Goal: Transaction & Acquisition: Purchase product/service

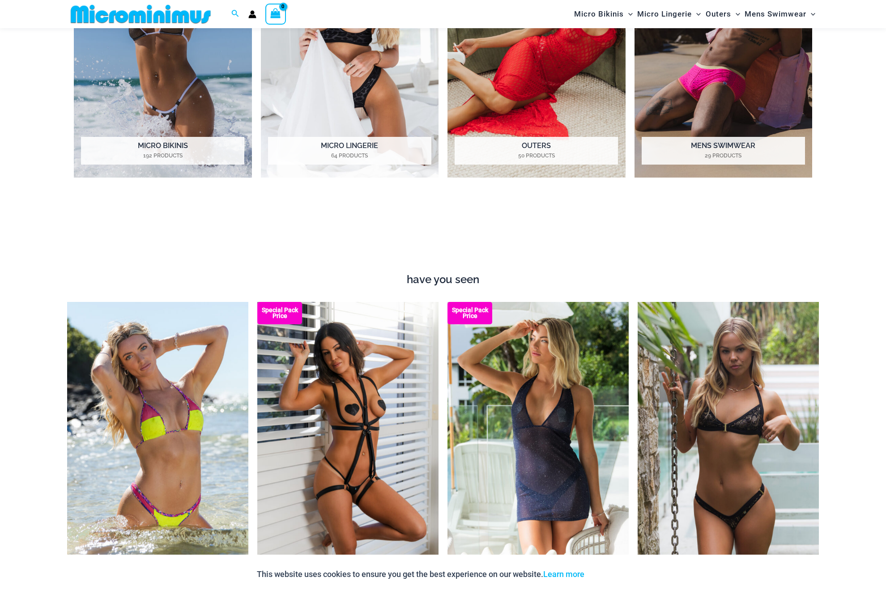
scroll to position [1047, 0]
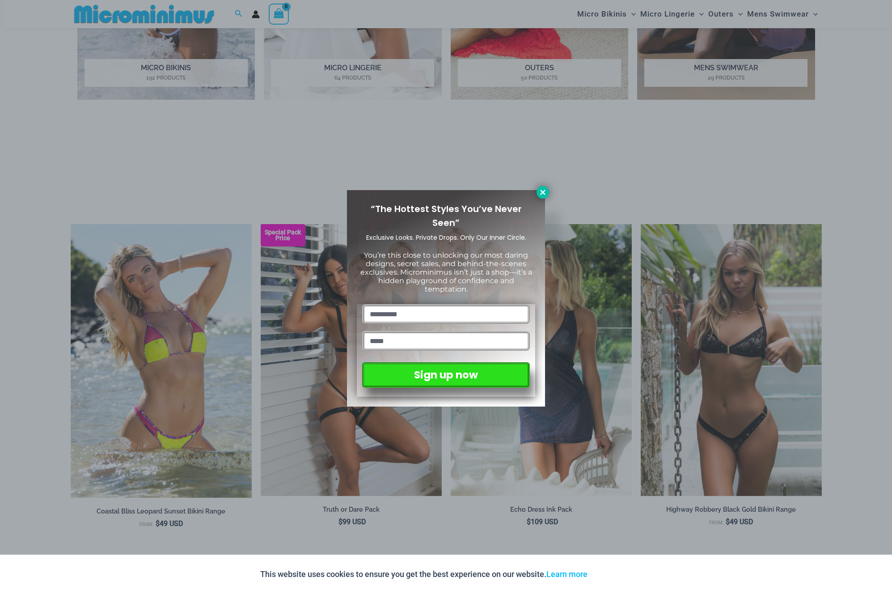
click at [542, 192] on icon at bounding box center [542, 192] width 5 height 5
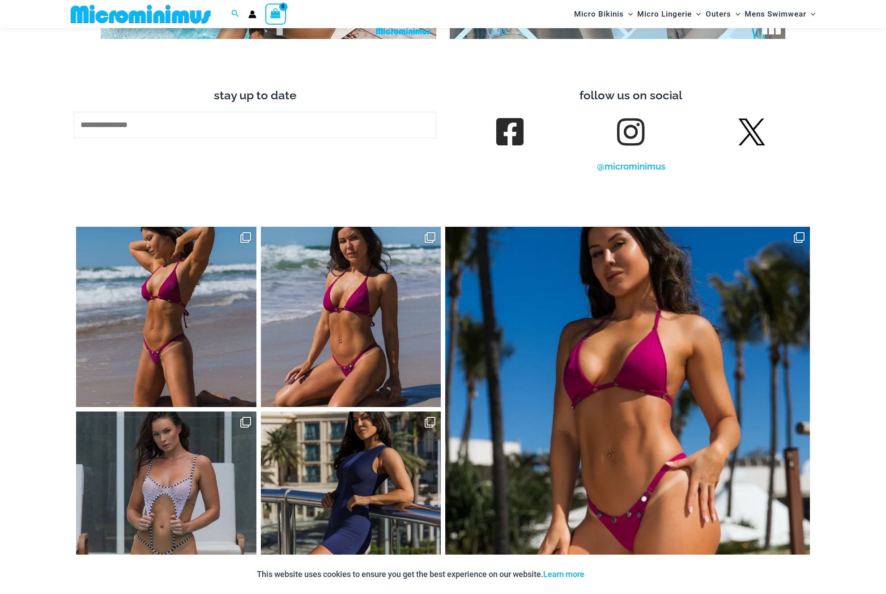
scroll to position [4369, 0]
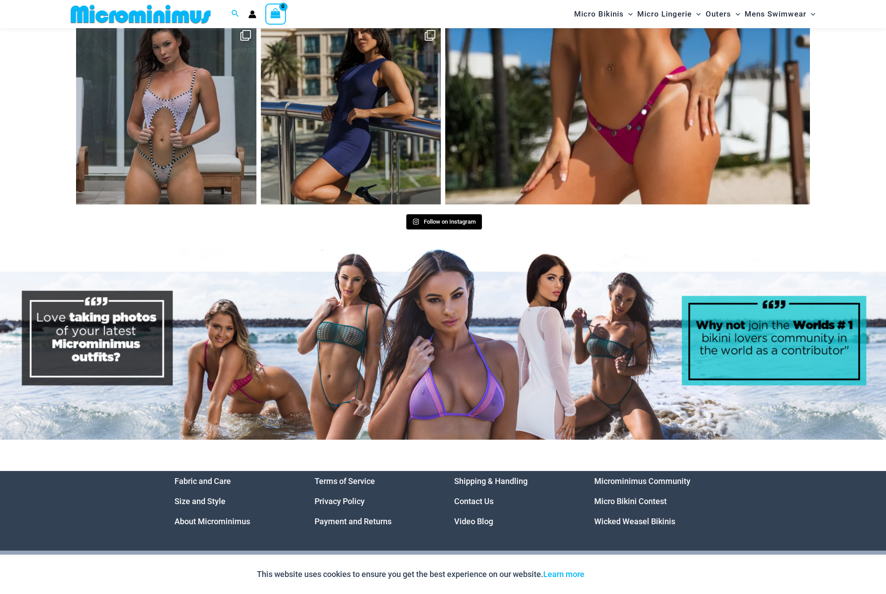
click at [324, 267] on img at bounding box center [443, 345] width 886 height 190
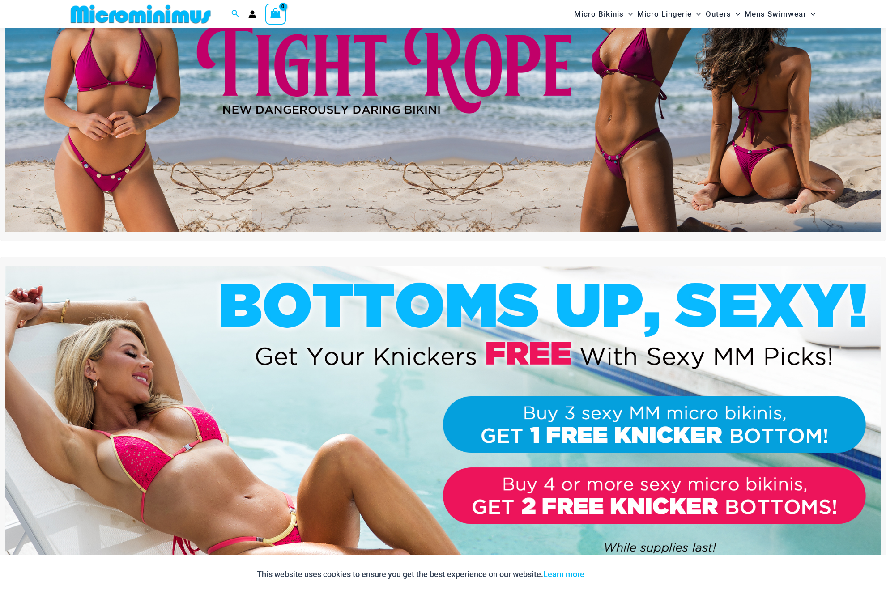
scroll to position [0, 0]
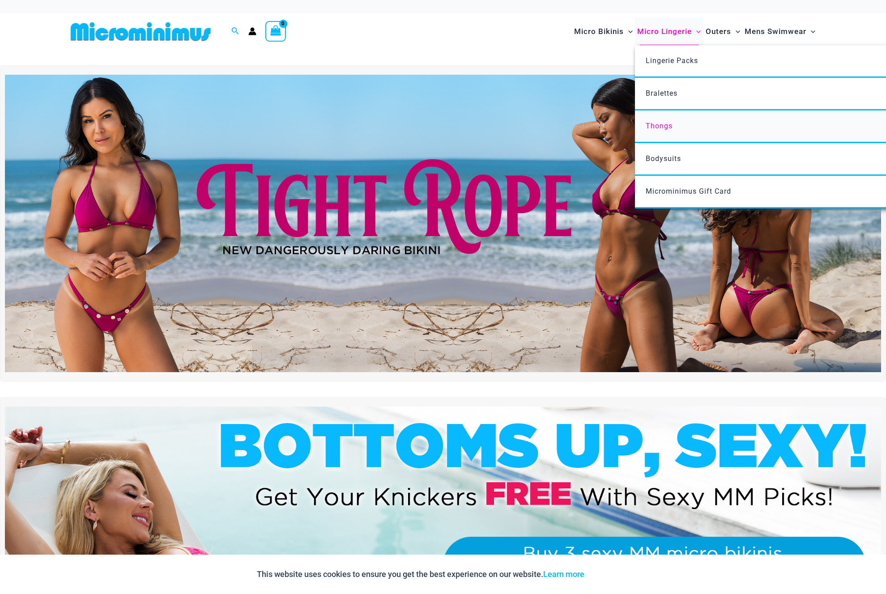
click at [655, 124] on span "Thongs" at bounding box center [658, 126] width 27 height 8
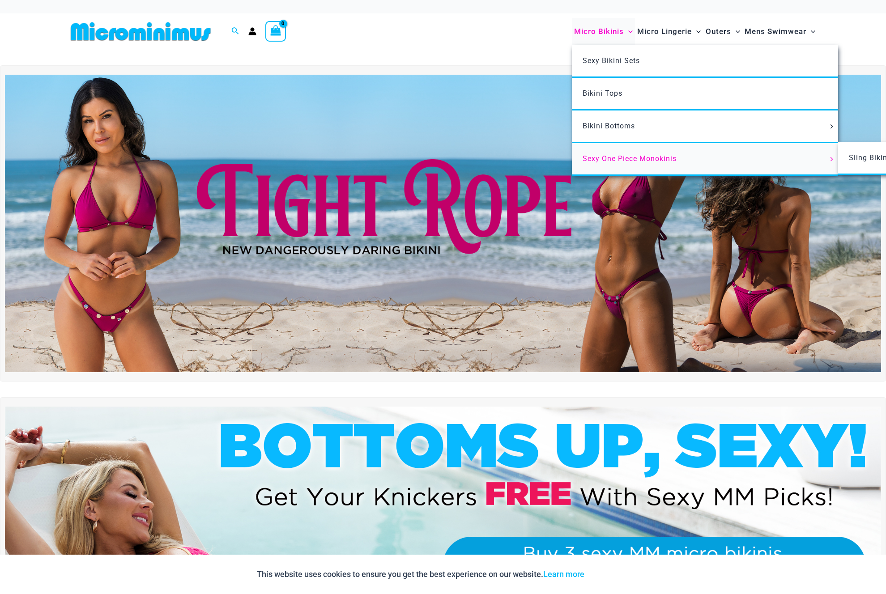
click at [602, 157] on span "Sexy One Piece Monokinis" at bounding box center [629, 158] width 94 height 8
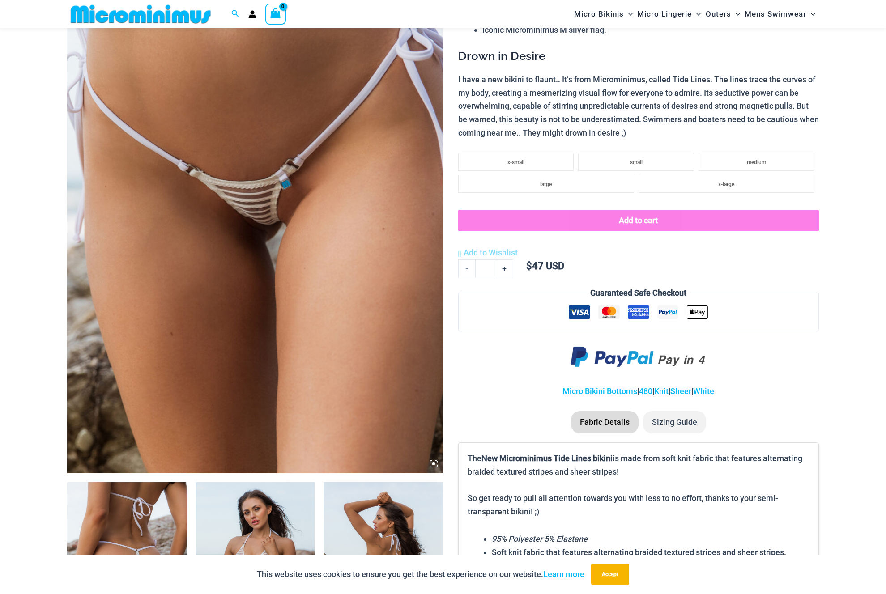
scroll to position [85, 0]
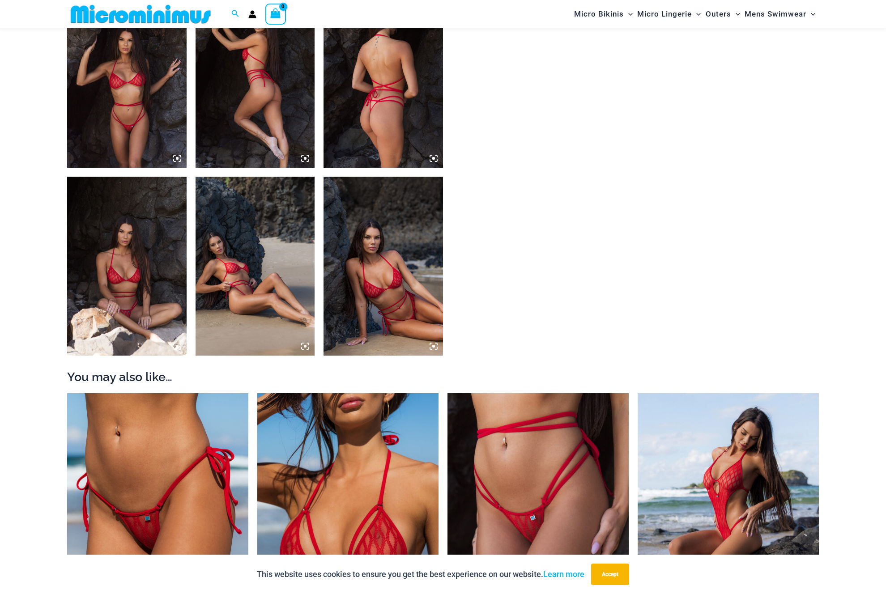
scroll to position [938, 0]
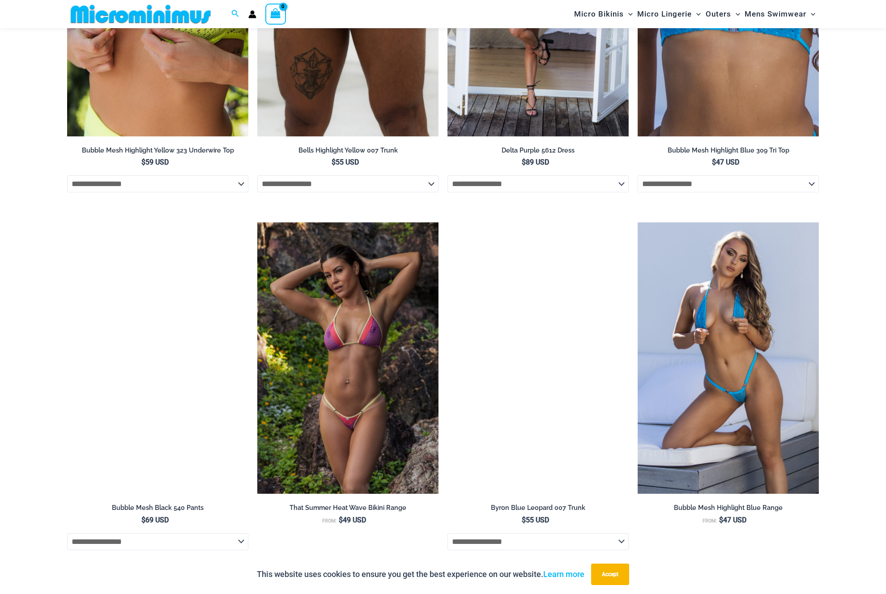
scroll to position [1614, 0]
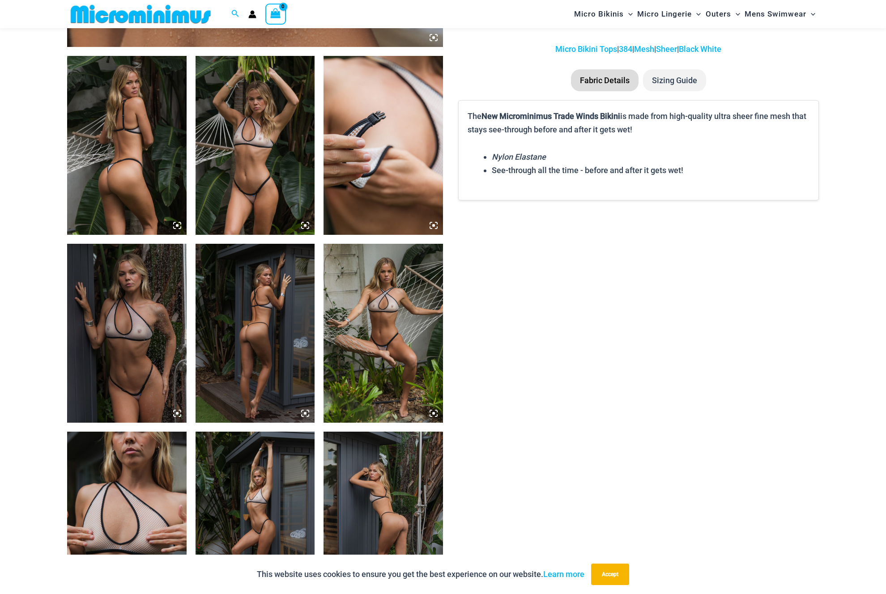
scroll to position [1020, 0]
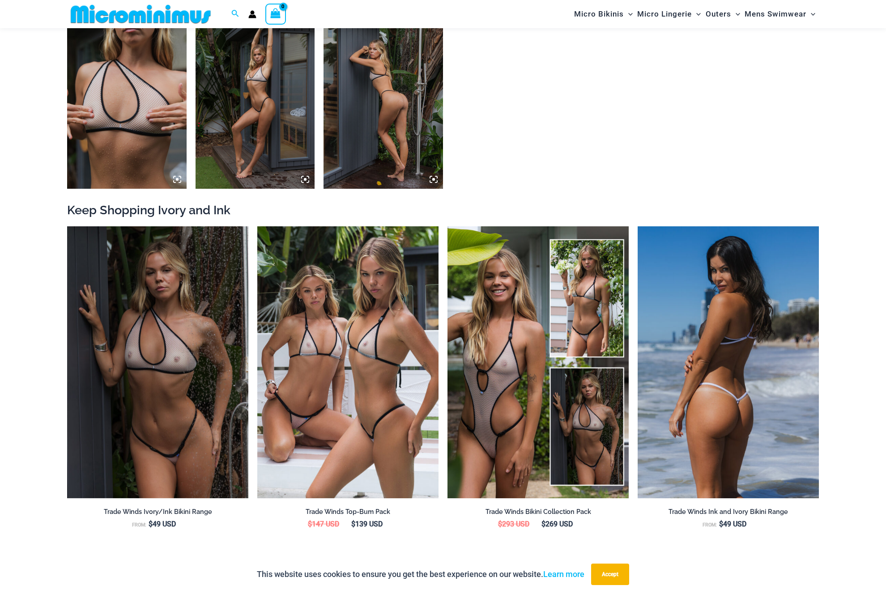
click at [726, 409] on img at bounding box center [727, 362] width 181 height 272
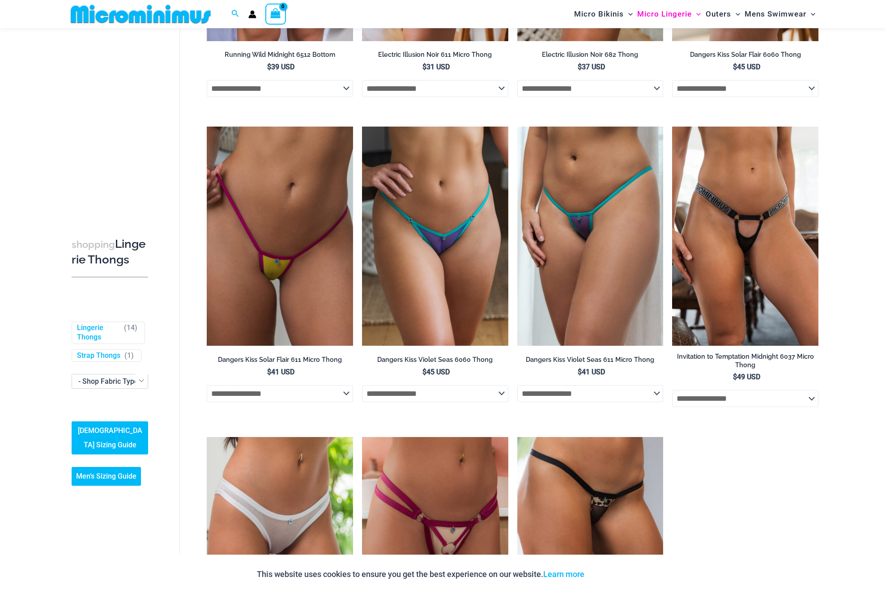
scroll to position [978, 0]
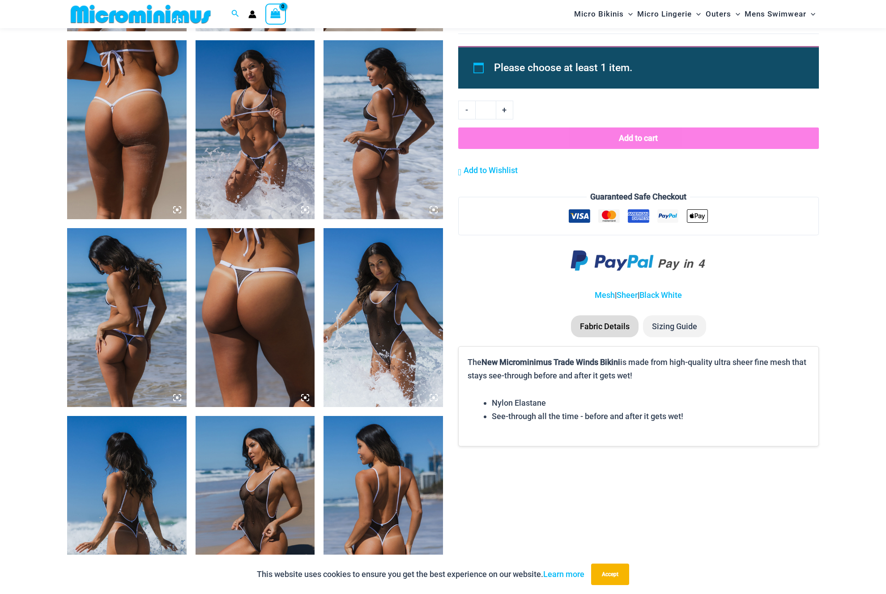
scroll to position [1392, 0]
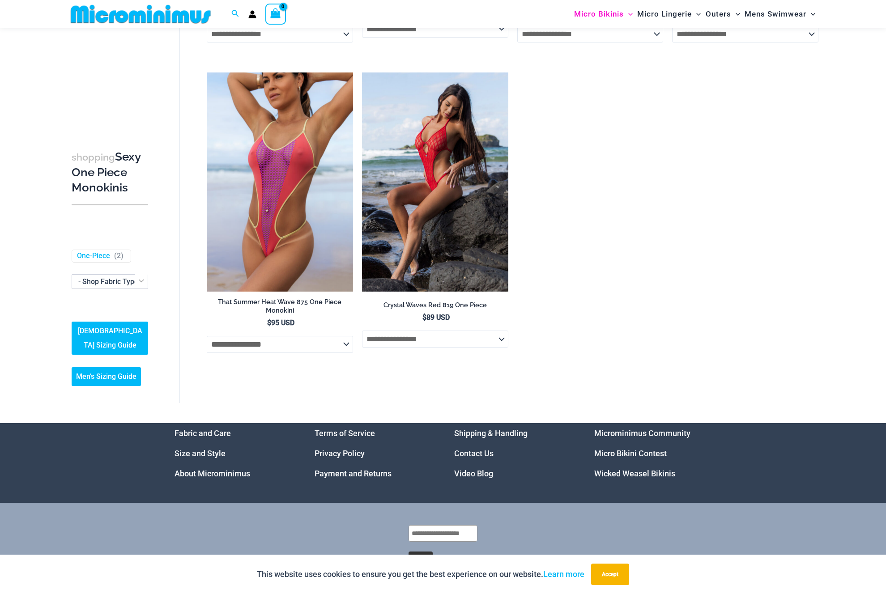
scroll to position [1606, 0]
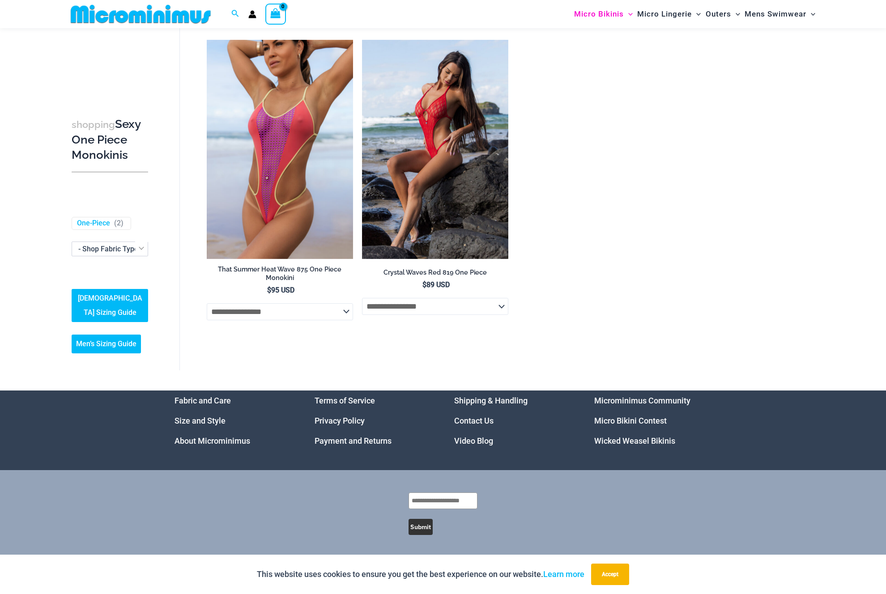
click at [628, 402] on link "Microminimus Community" at bounding box center [642, 400] width 96 height 9
click at [623, 418] on link "Micro Bikini Contest" at bounding box center [630, 420] width 72 height 9
